Goal: Navigation & Orientation: Find specific page/section

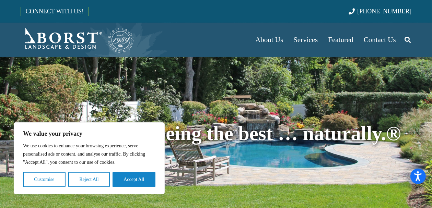
click at [138, 173] on button "Accept All" at bounding box center [133, 179] width 43 height 15
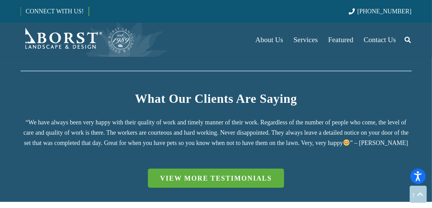
scroll to position [1143, 0]
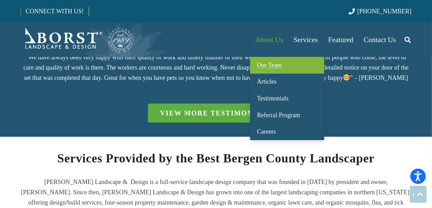
click at [276, 65] on span "Our Team" at bounding box center [269, 65] width 25 height 7
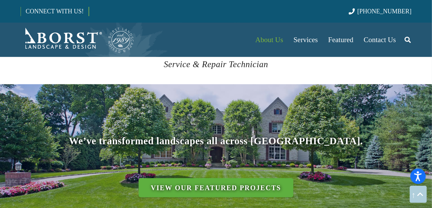
scroll to position [2857, 0]
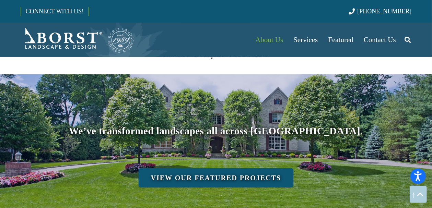
click at [192, 168] on link "View Our Featured Projects" at bounding box center [215, 177] width 155 height 19
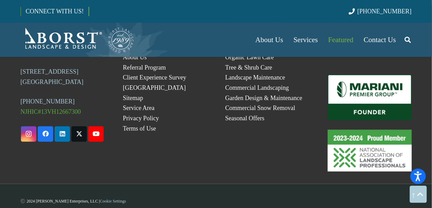
scroll to position [1955, 0]
